Goal: Task Accomplishment & Management: Use online tool/utility

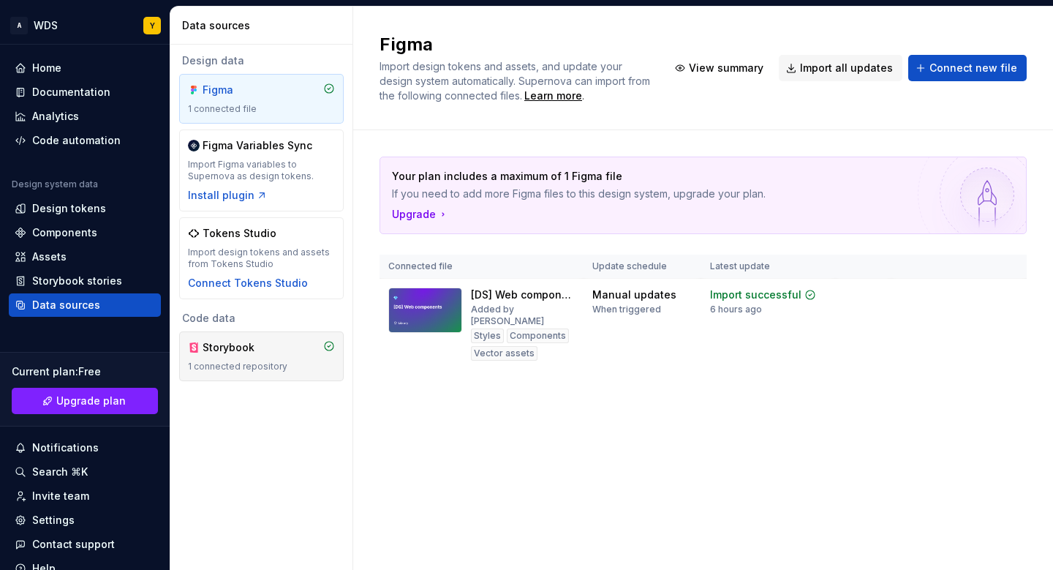
click at [229, 352] on div "Storybook" at bounding box center [238, 347] width 70 height 15
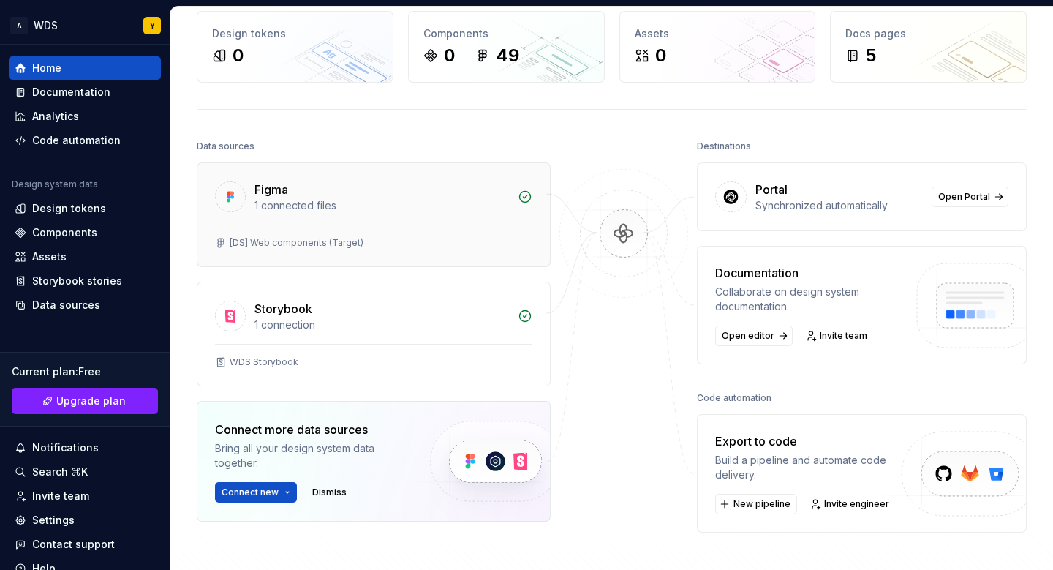
scroll to position [205, 0]
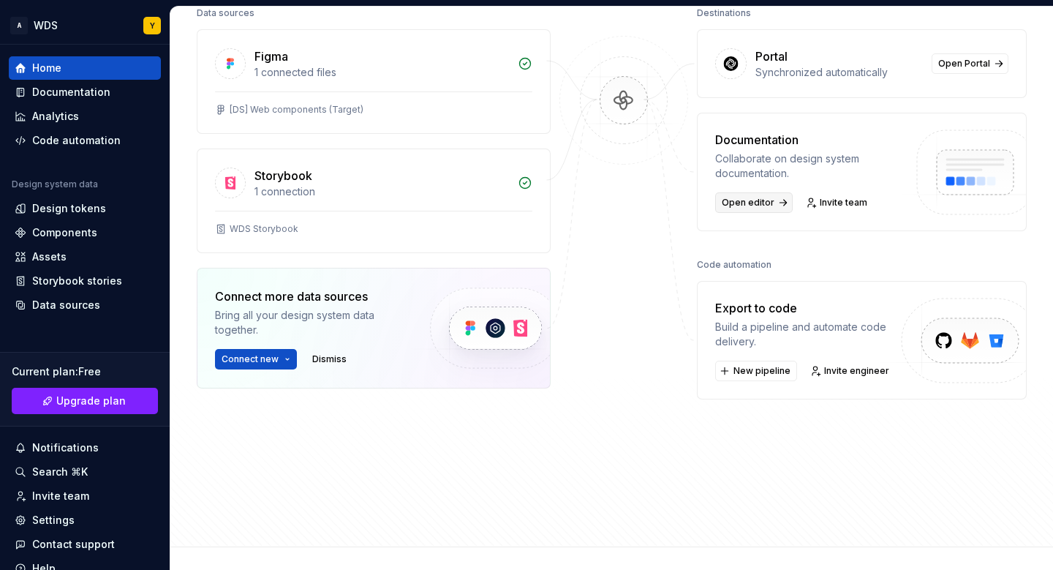
click at [759, 203] on span "Open editor" at bounding box center [748, 203] width 53 height 12
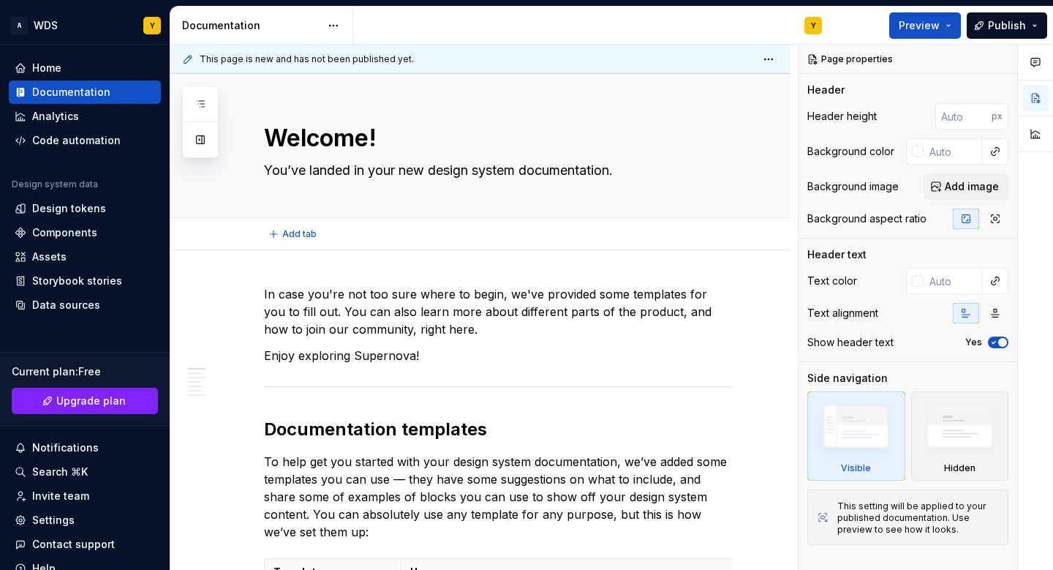
type textarea "*"
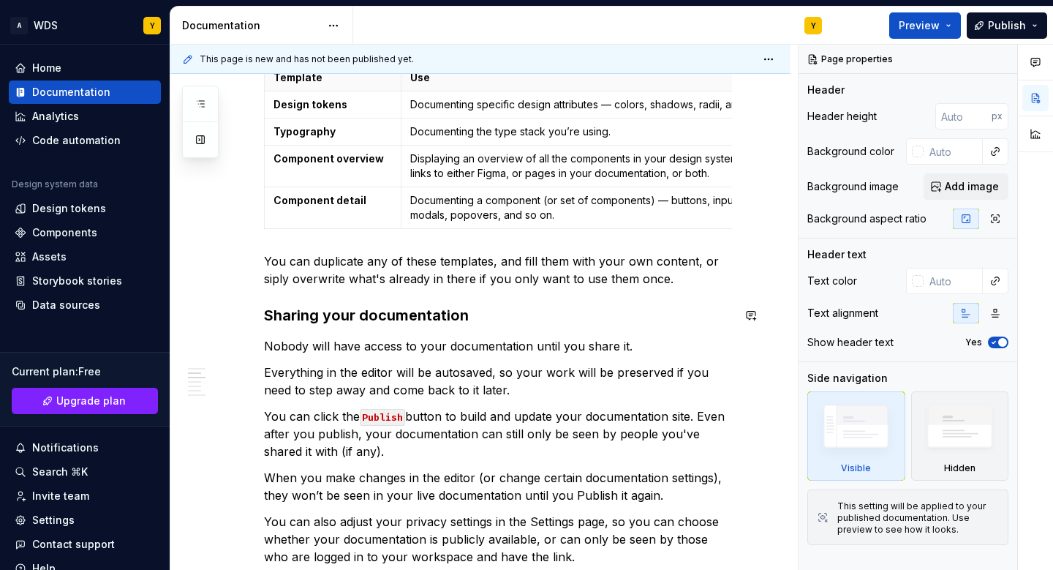
scroll to position [650, 0]
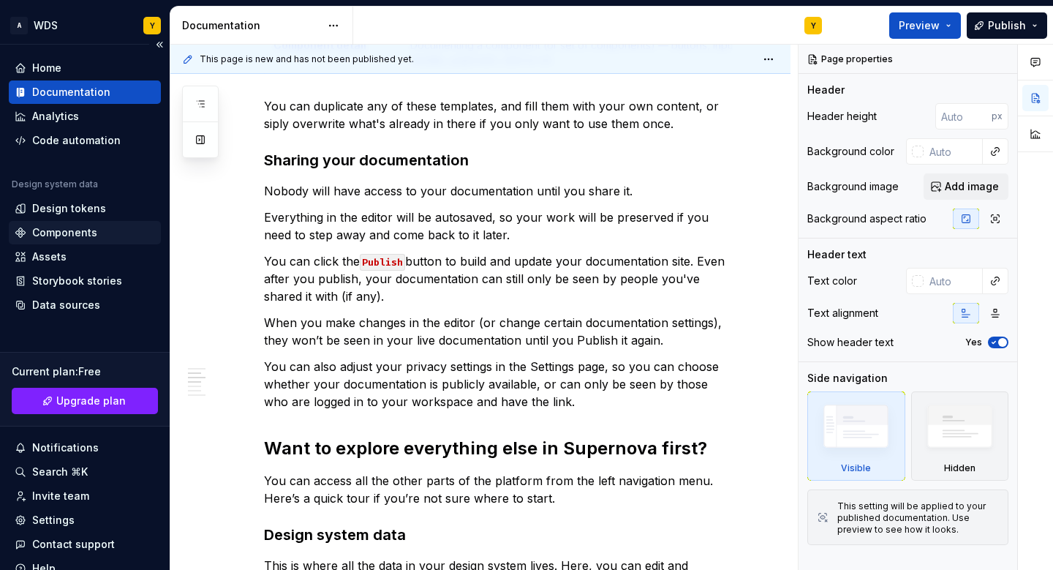
click at [65, 229] on div "Components" at bounding box center [64, 232] width 65 height 15
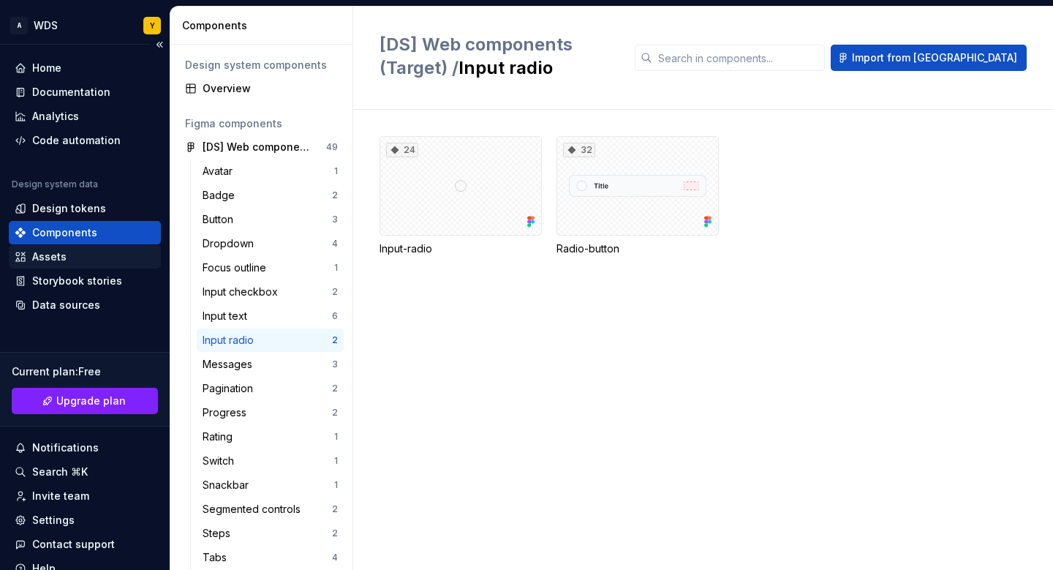
click at [90, 263] on div "Assets" at bounding box center [85, 256] width 140 height 15
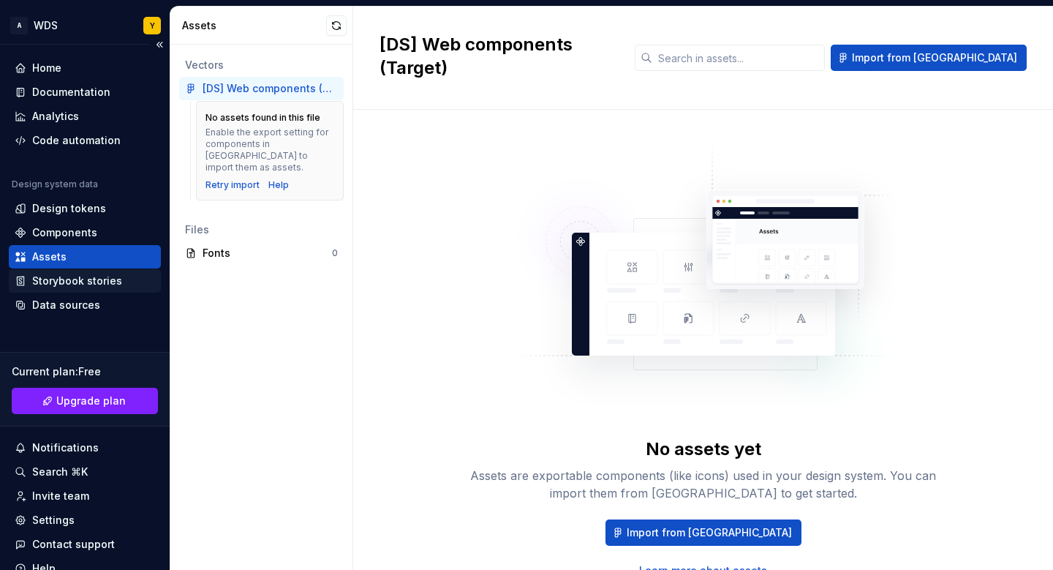
click at [92, 282] on div "Storybook stories" at bounding box center [77, 281] width 90 height 15
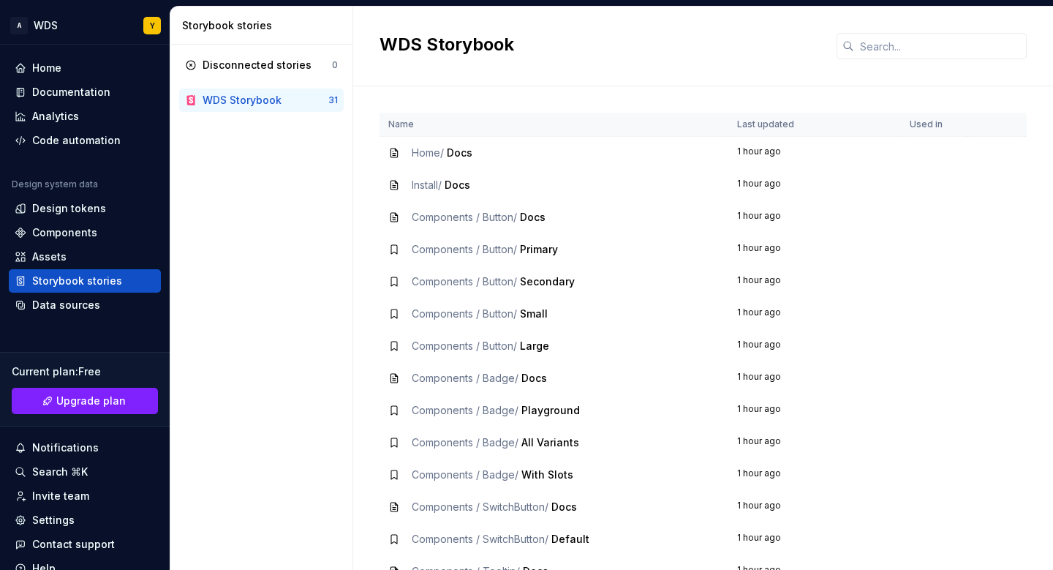
click at [474, 201] on td "Components / Button / Docs" at bounding box center [554, 217] width 349 height 32
click at [564, 214] on div "Components / Button / Docs" at bounding box center [553, 217] width 331 height 15
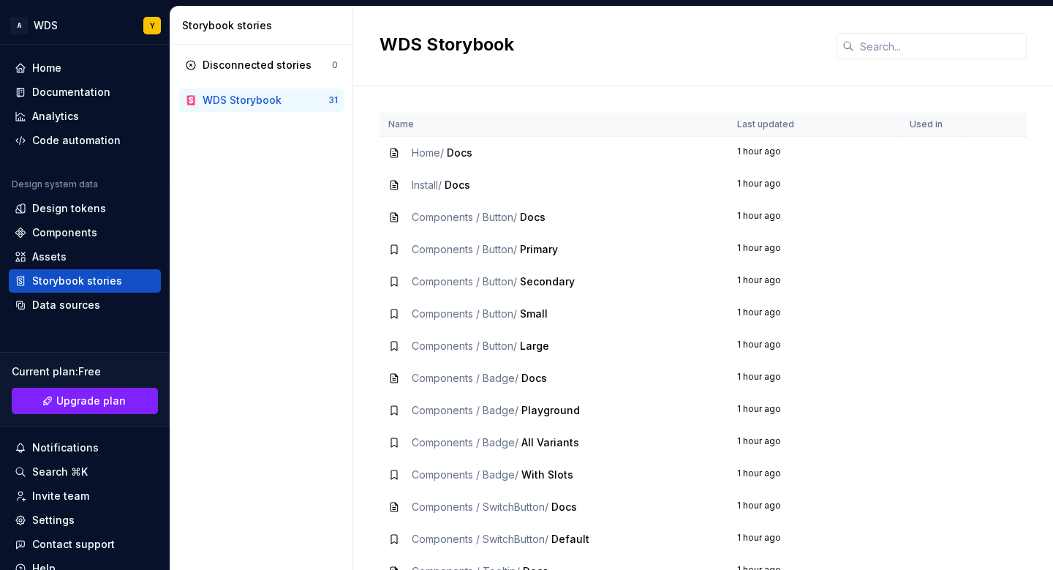
click at [535, 216] on span "Docs" at bounding box center [533, 217] width 26 height 12
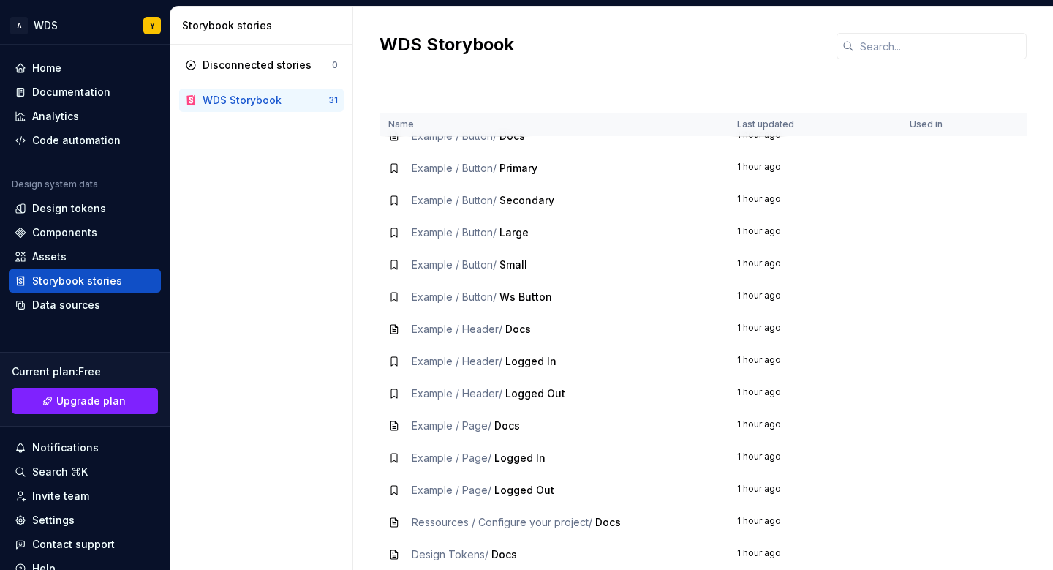
click at [402, 240] on td "Example / Button / Large" at bounding box center [554, 233] width 349 height 32
click at [395, 167] on icon at bounding box center [394, 168] width 12 height 12
click at [79, 314] on div "Data sources" at bounding box center [85, 304] width 152 height 23
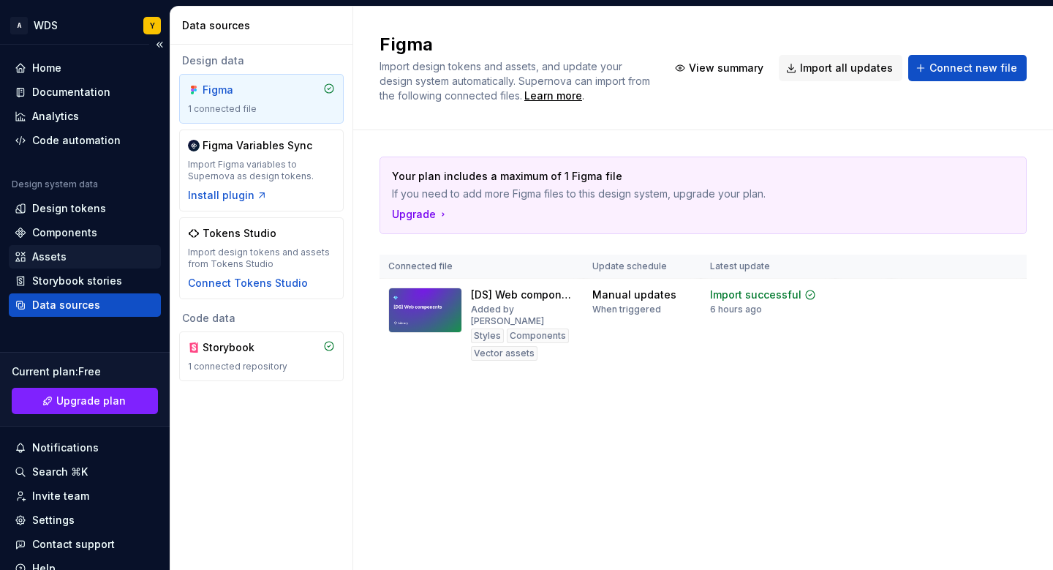
click at [75, 263] on div "Assets" at bounding box center [85, 256] width 140 height 15
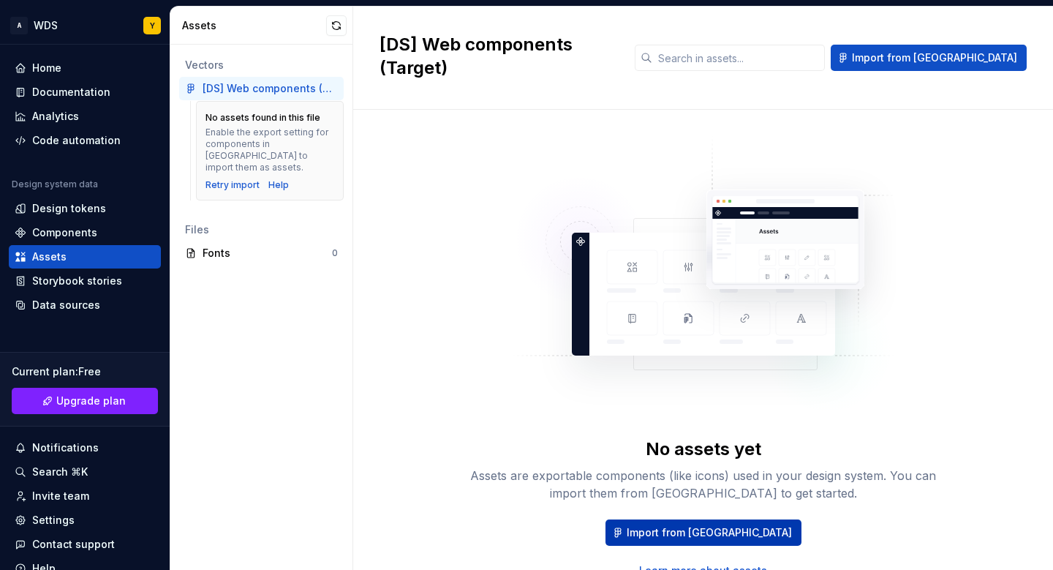
click at [697, 525] on span "Import from Figma" at bounding box center [709, 532] width 165 height 15
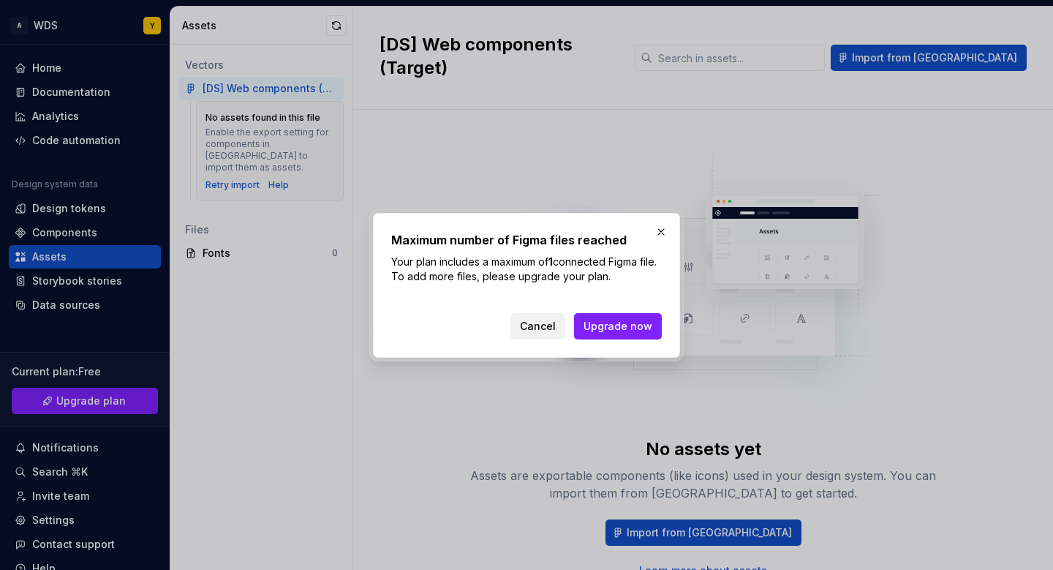
click at [556, 328] on span "Cancel" at bounding box center [538, 326] width 36 height 15
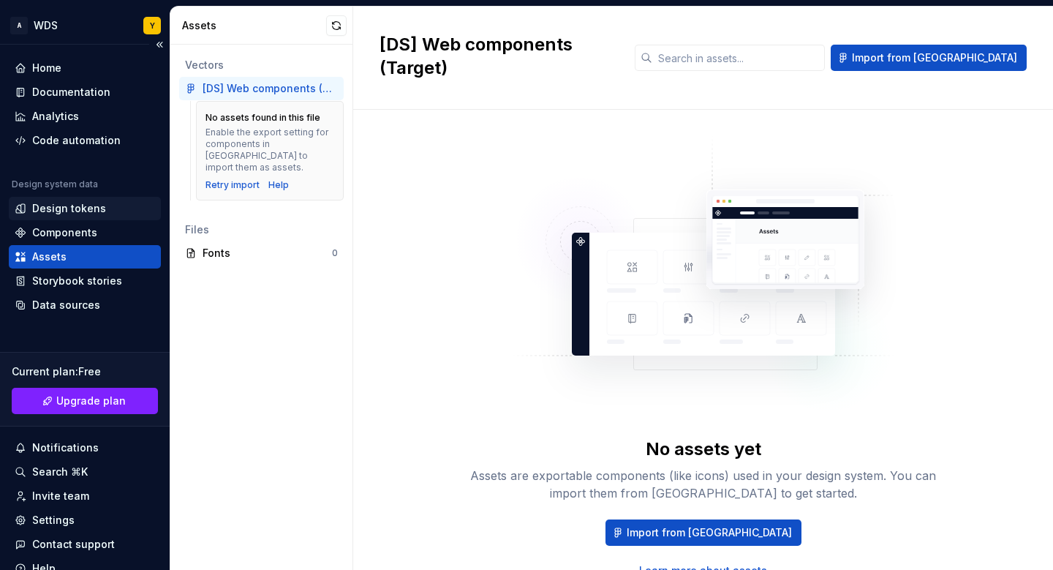
click at [70, 211] on div "Design tokens" at bounding box center [69, 208] width 74 height 15
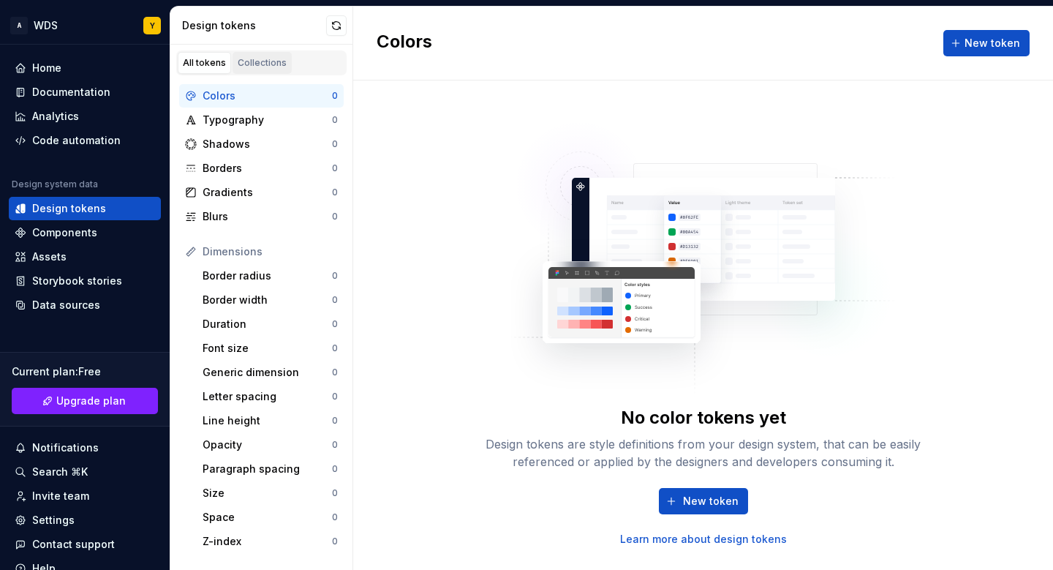
click at [263, 62] on div "Collections" at bounding box center [262, 63] width 49 height 12
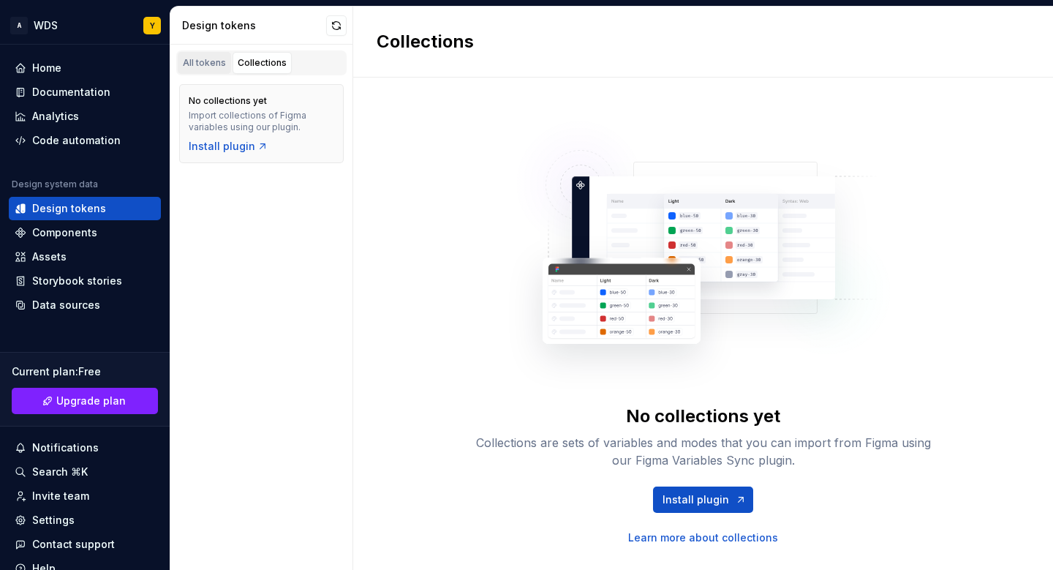
click at [193, 63] on div "All tokens" at bounding box center [204, 63] width 43 height 12
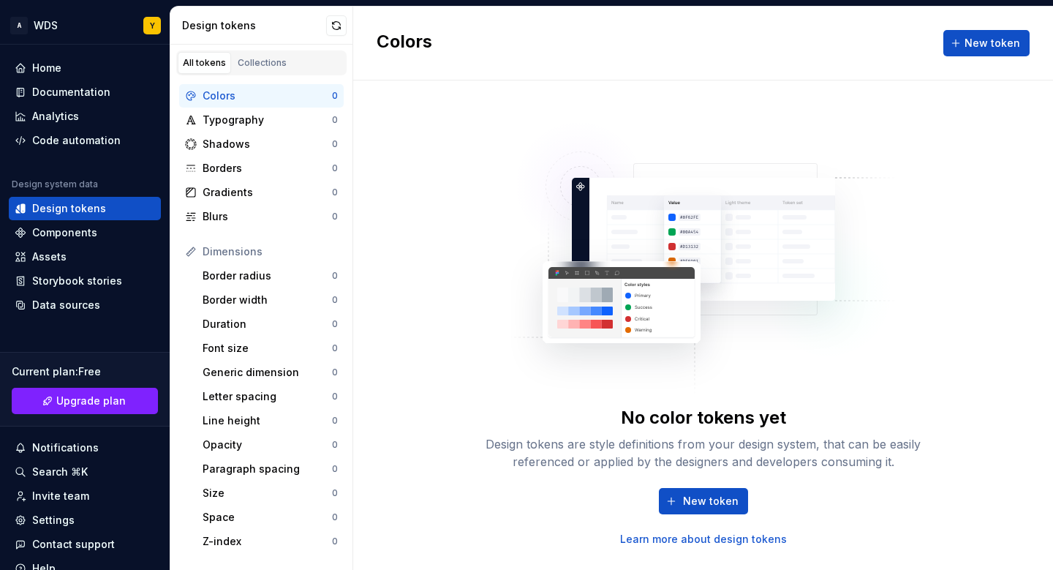
scroll to position [231, 0]
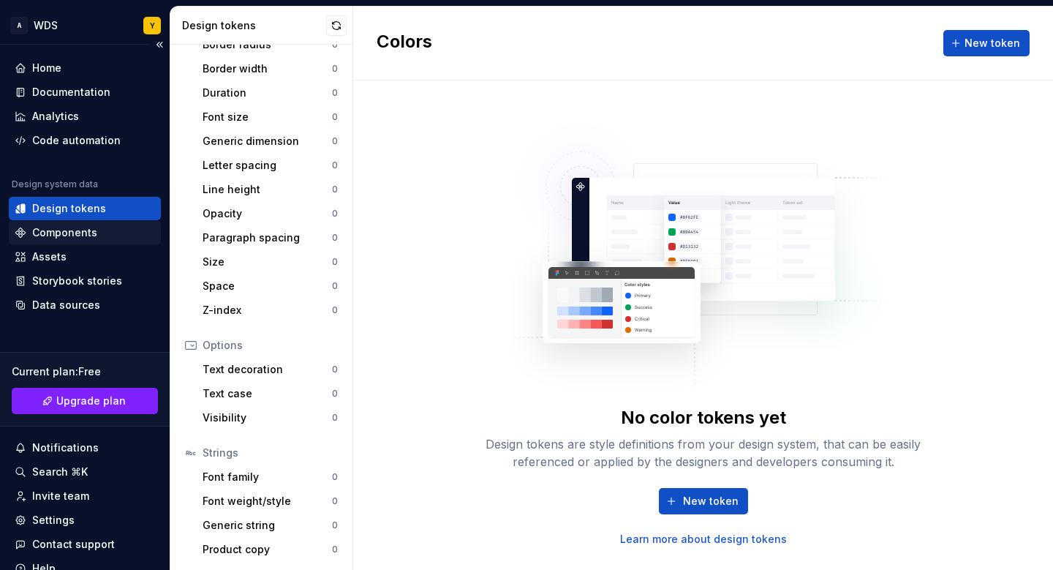
click at [75, 232] on div "Components" at bounding box center [64, 232] width 65 height 15
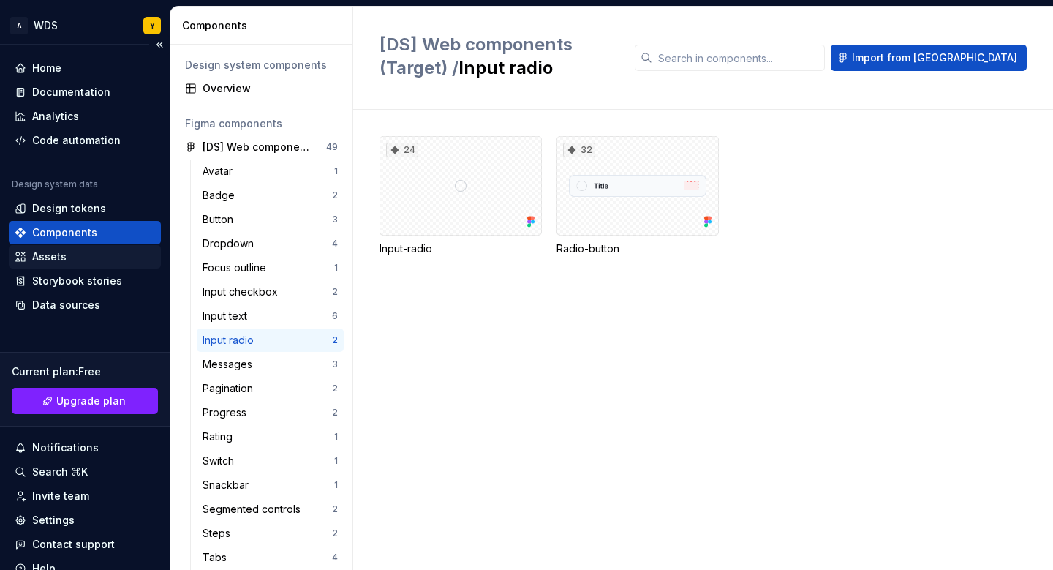
click at [76, 258] on div "Assets" at bounding box center [85, 256] width 140 height 15
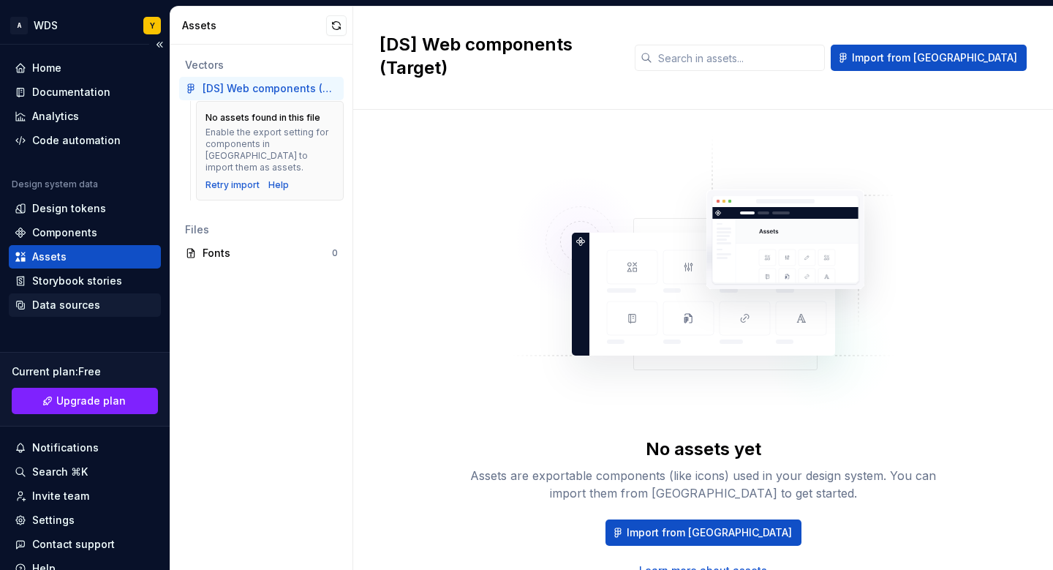
click at [76, 301] on div "Data sources" at bounding box center [66, 305] width 68 height 15
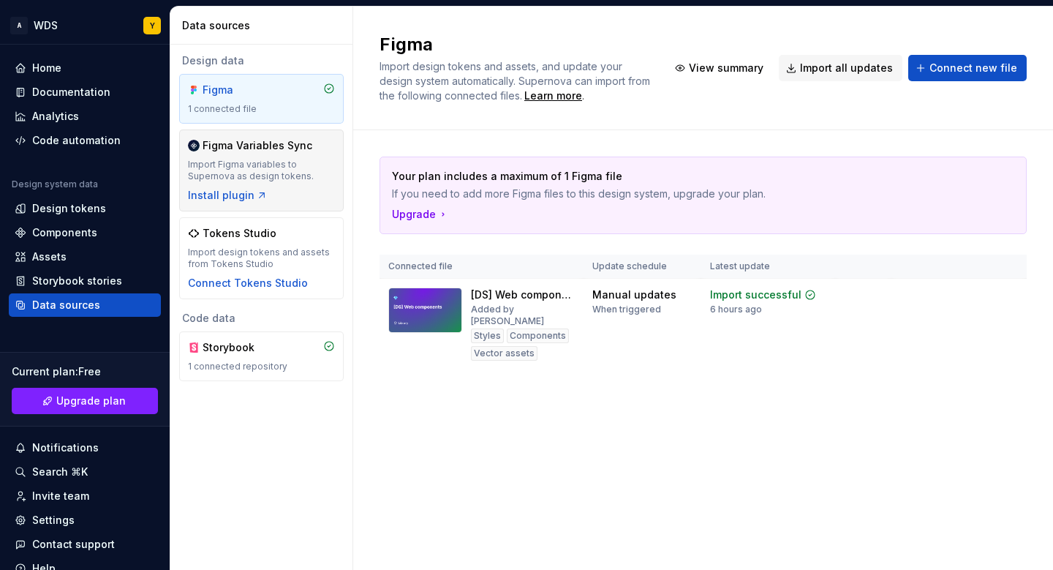
click at [266, 160] on div "Import Figma variables to Supernova as design tokens." at bounding box center [261, 170] width 147 height 23
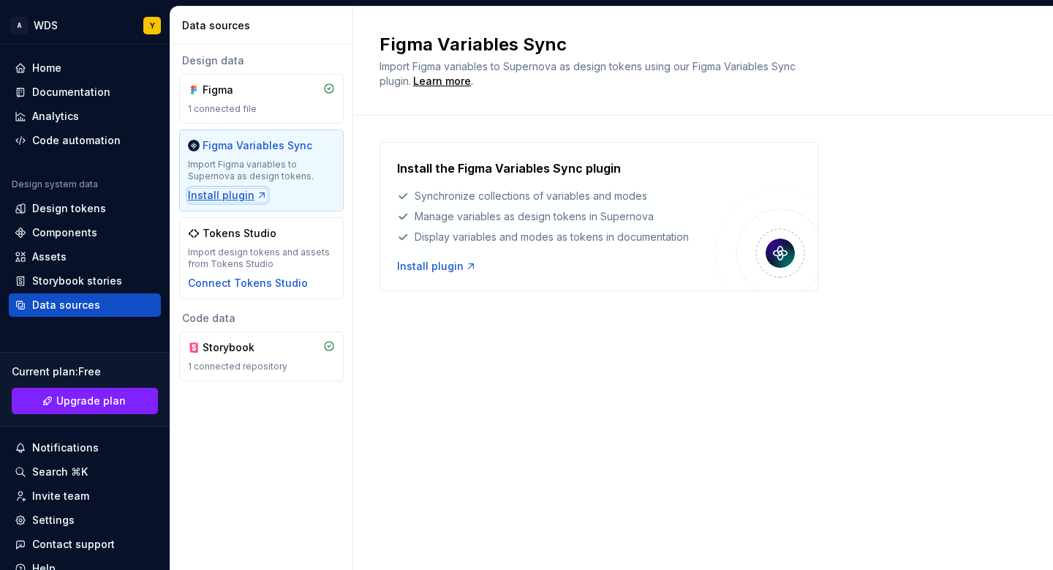
click at [240, 197] on div "Install plugin" at bounding box center [228, 195] width 80 height 15
click at [72, 241] on div "Components" at bounding box center [85, 232] width 152 height 23
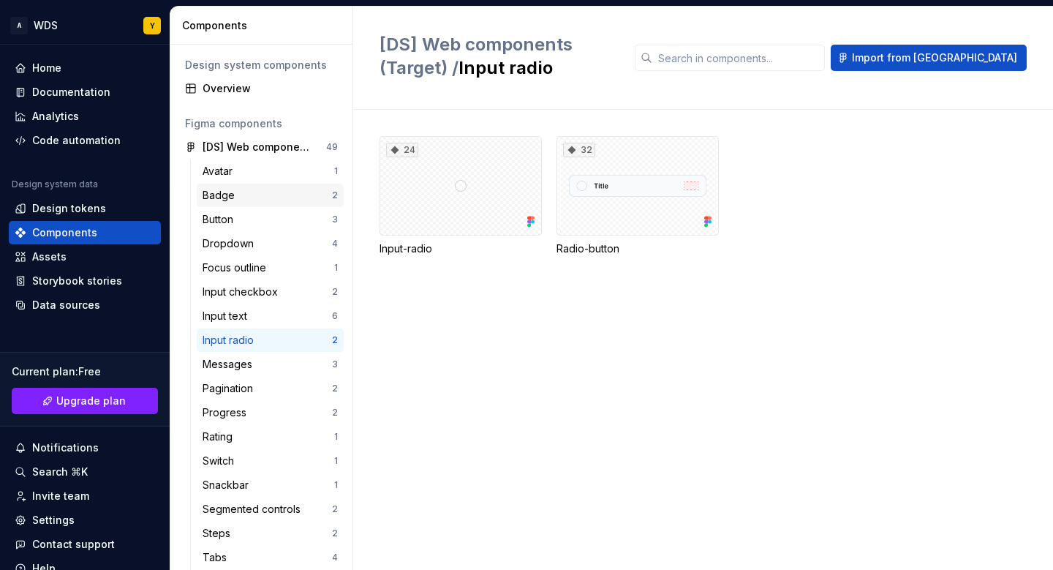
click at [263, 200] on div "Badge" at bounding box center [267, 195] width 129 height 15
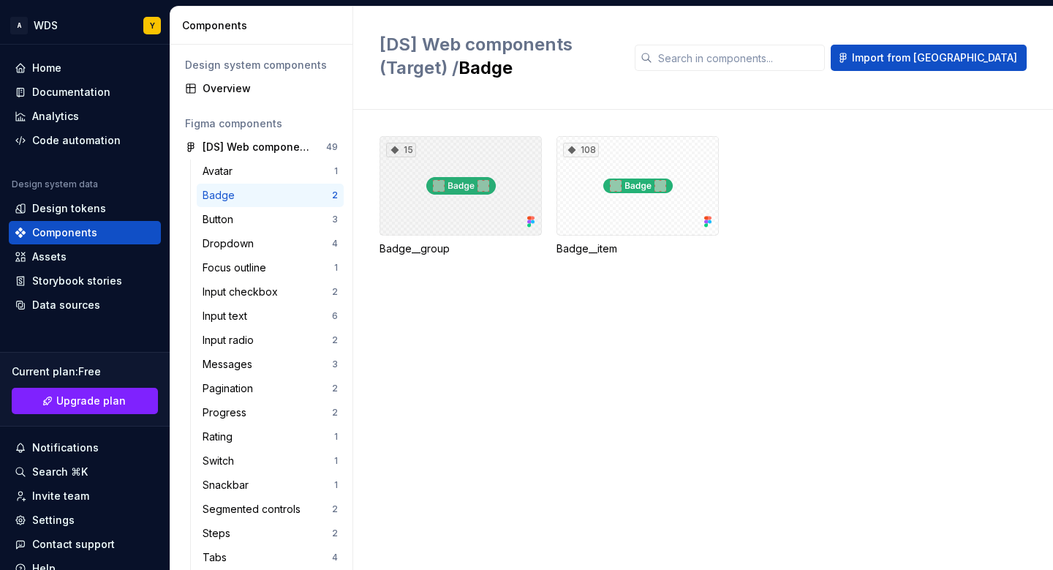
click at [440, 175] on div "15" at bounding box center [461, 185] width 162 height 99
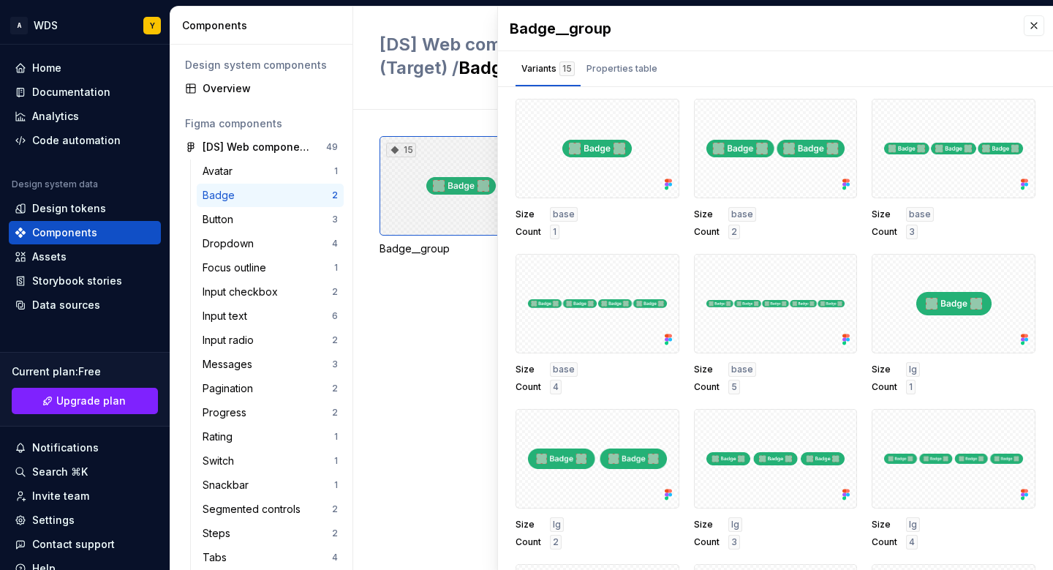
click at [440, 174] on div "15" at bounding box center [461, 185] width 162 height 99
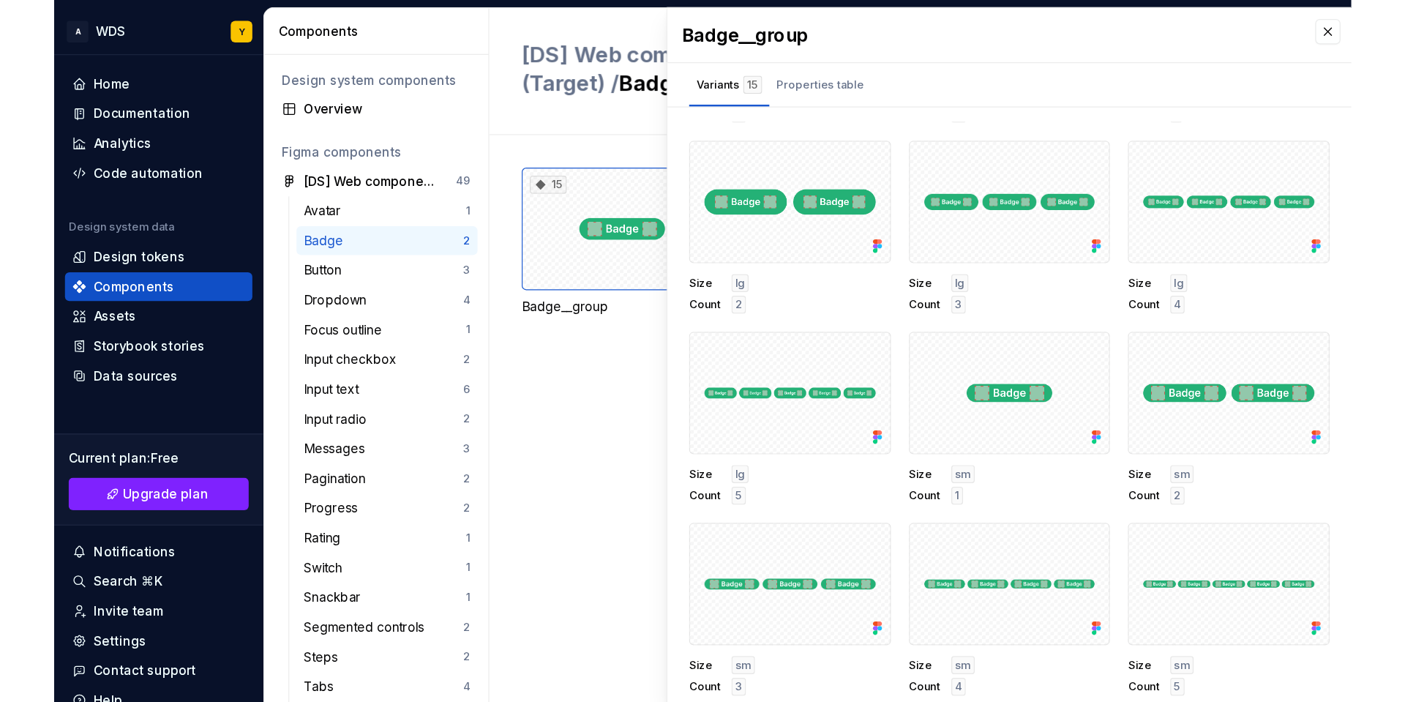
scroll to position [3, 0]
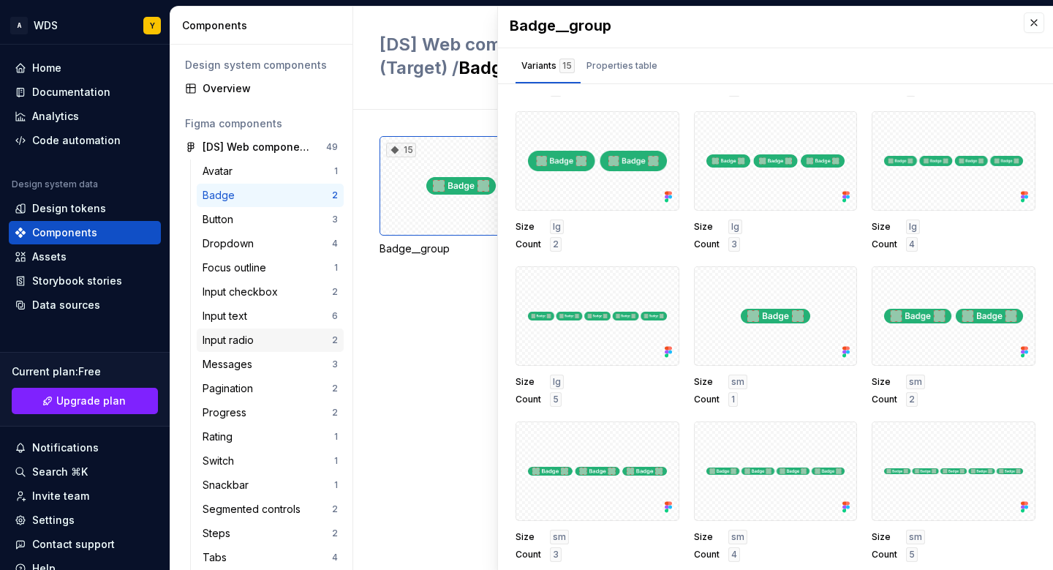
click at [259, 328] on div "Input radio 2" at bounding box center [270, 339] width 147 height 23
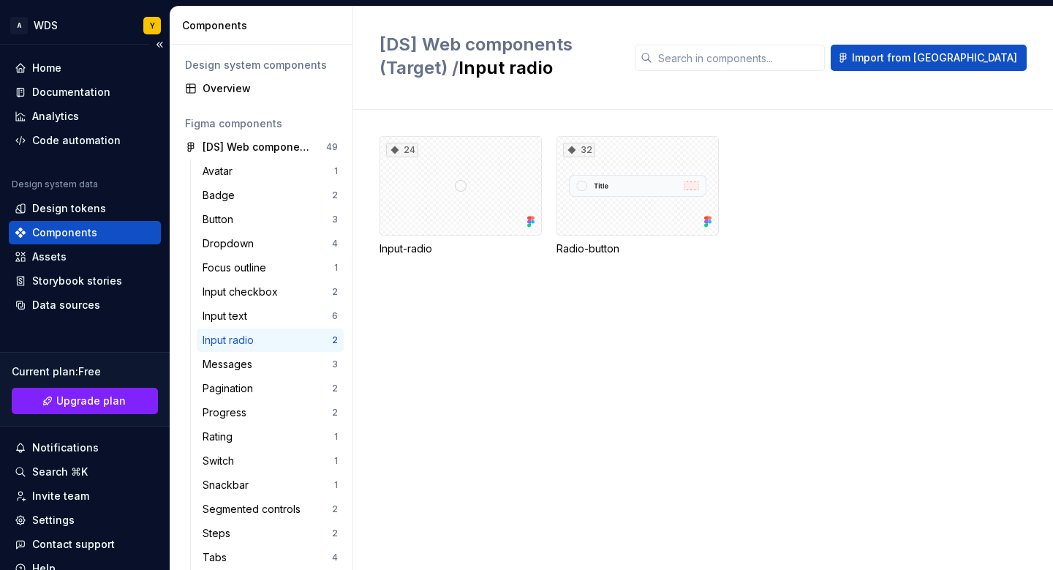
click at [114, 236] on div "Components" at bounding box center [85, 232] width 140 height 15
click at [960, 59] on span "Import from Figma" at bounding box center [934, 57] width 165 height 15
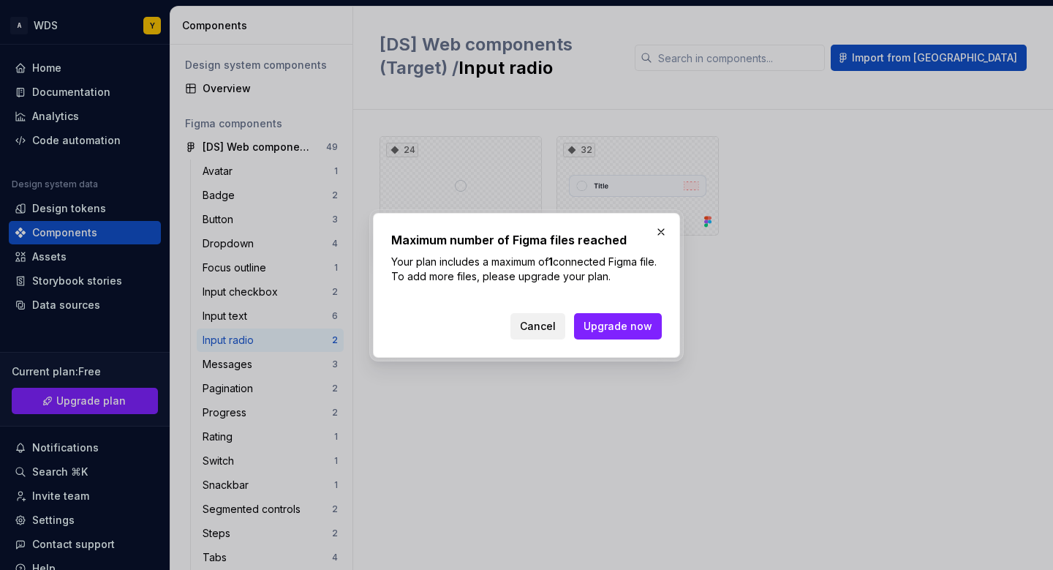
click at [546, 334] on button "Cancel" at bounding box center [538, 326] width 55 height 26
